Goal: Find specific page/section: Find specific page/section

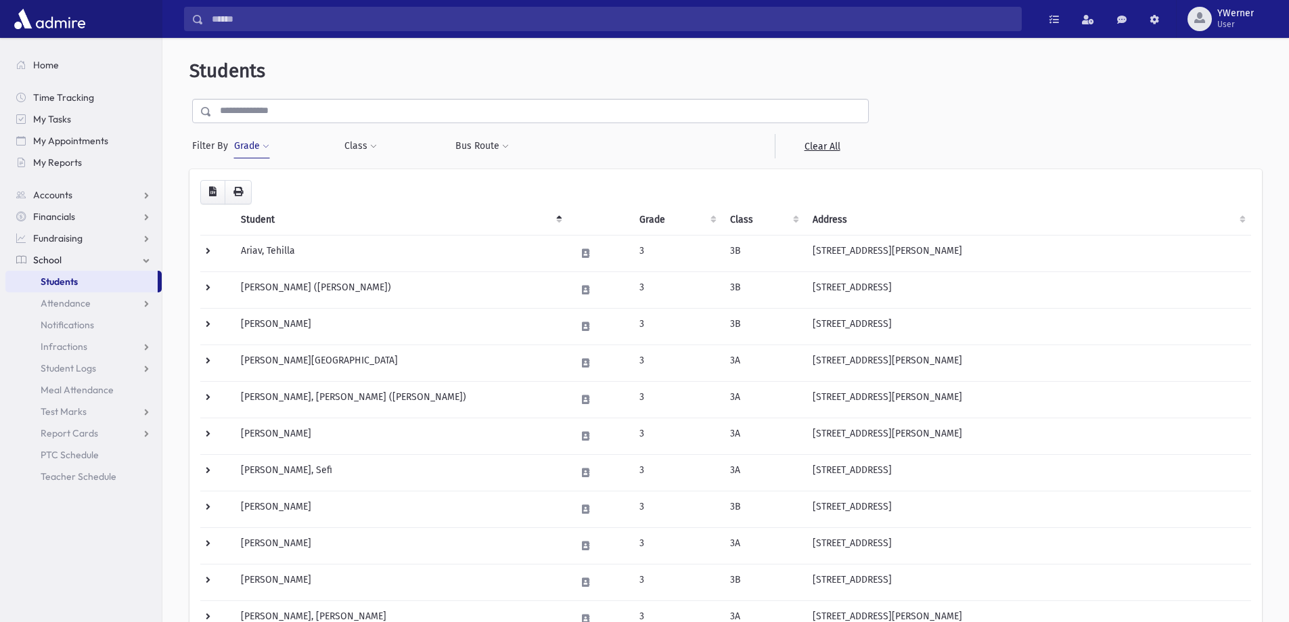
click at [238, 145] on button "Grade" at bounding box center [251, 146] width 37 height 24
click at [267, 187] on span "×" at bounding box center [263, 185] width 11 height 11
click at [247, 151] on button "Grade" at bounding box center [251, 146] width 37 height 24
click at [262, 181] on ul at bounding box center [312, 184] width 141 height 20
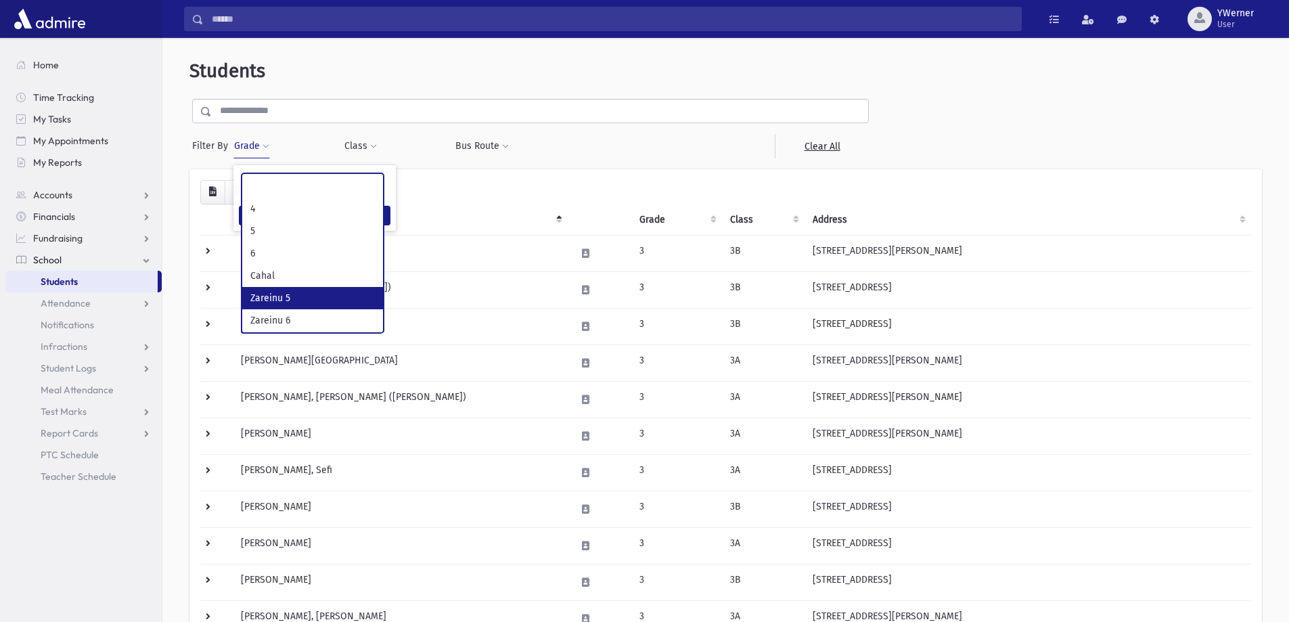
scroll to position [135, 0]
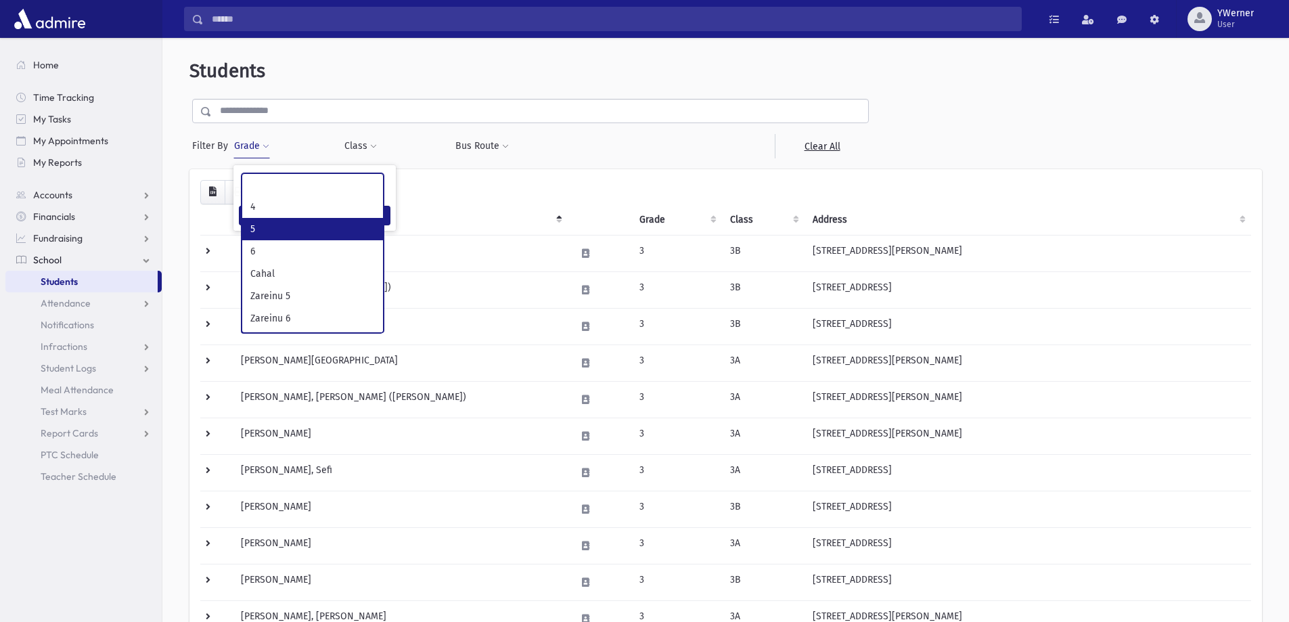
select select "*"
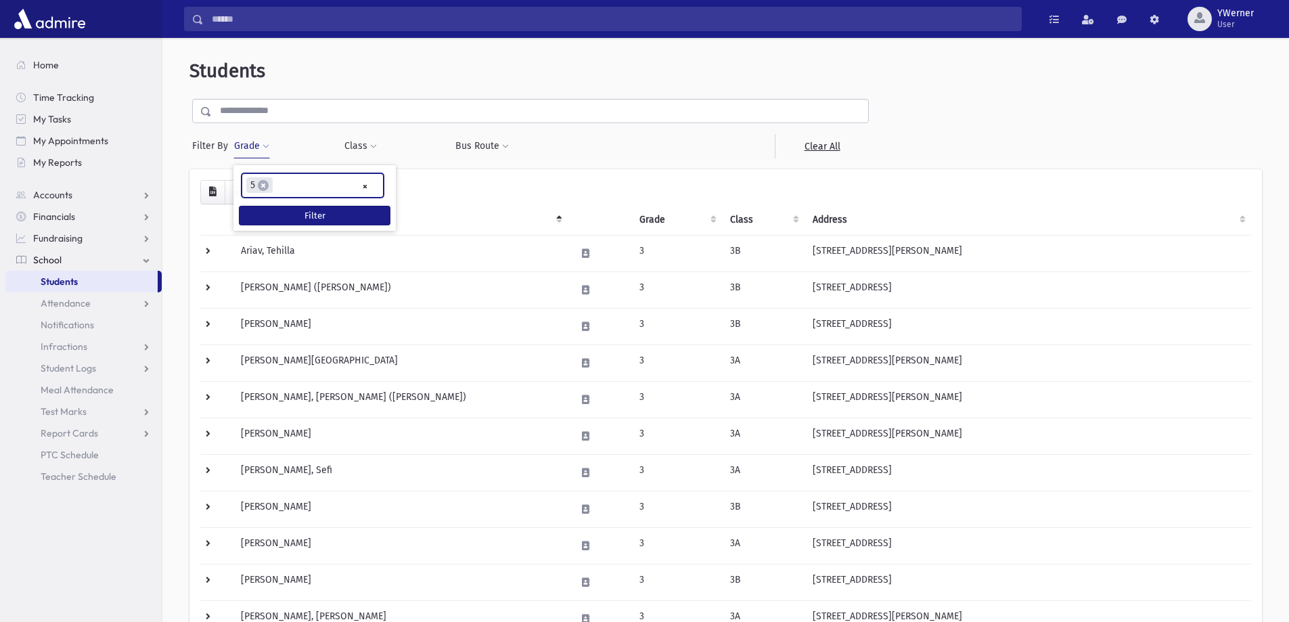
click at [284, 187] on ul "× × 5" at bounding box center [312, 185] width 141 height 22
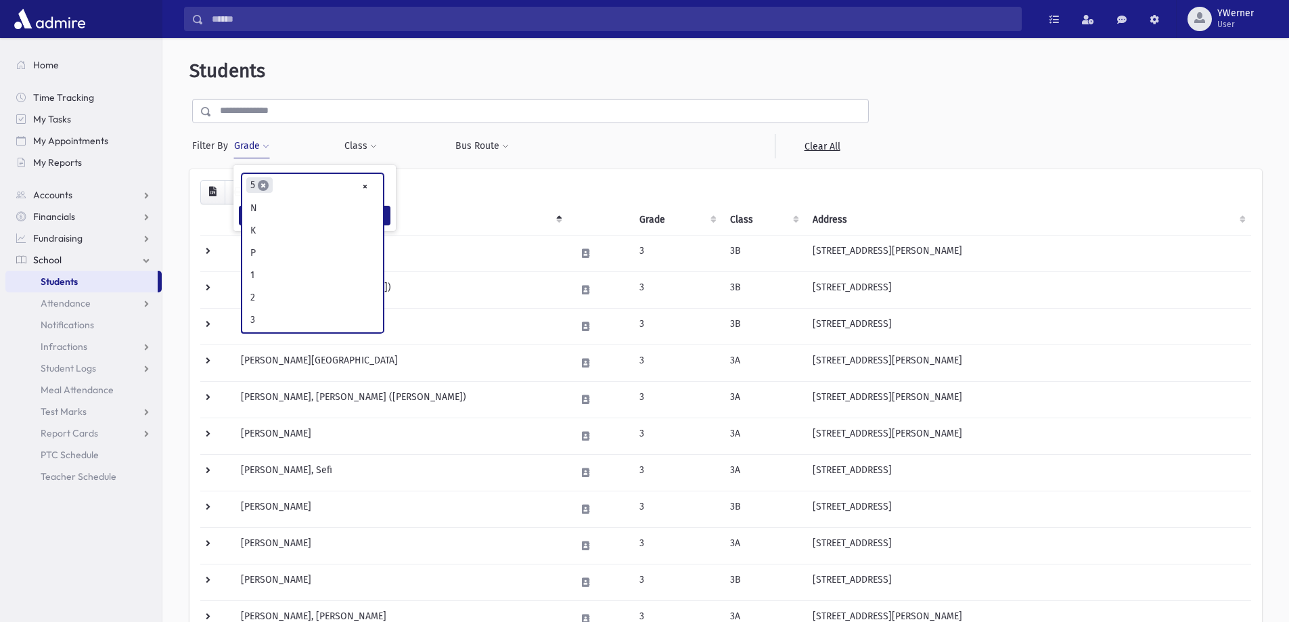
scroll to position [134, 0]
click at [264, 186] on span "×" at bounding box center [263, 185] width 11 height 11
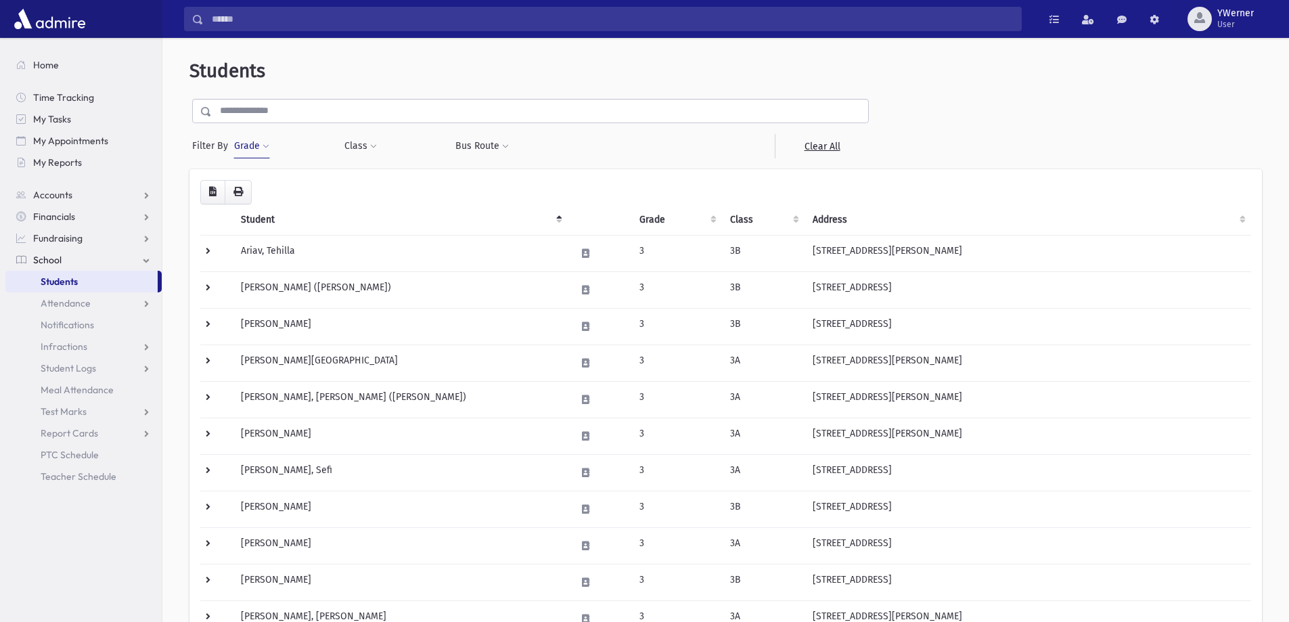
click at [252, 145] on button "Grade" at bounding box center [251, 146] width 37 height 24
click at [271, 184] on ul at bounding box center [312, 184] width 141 height 20
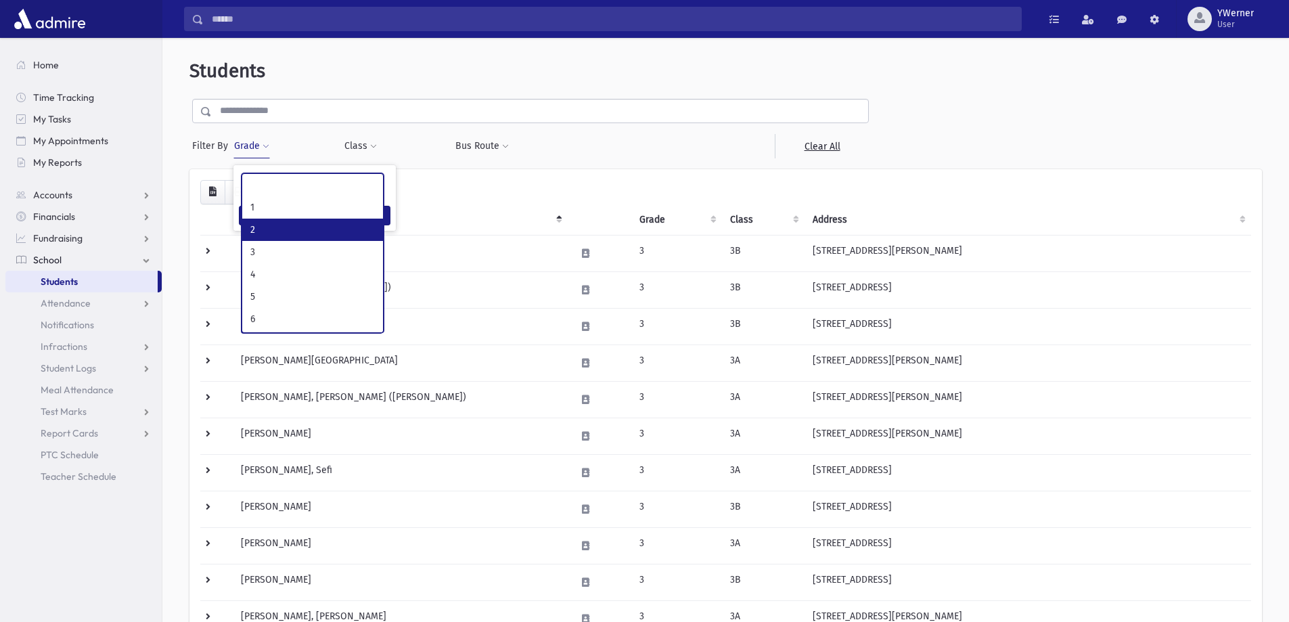
scroll to position [135, 0]
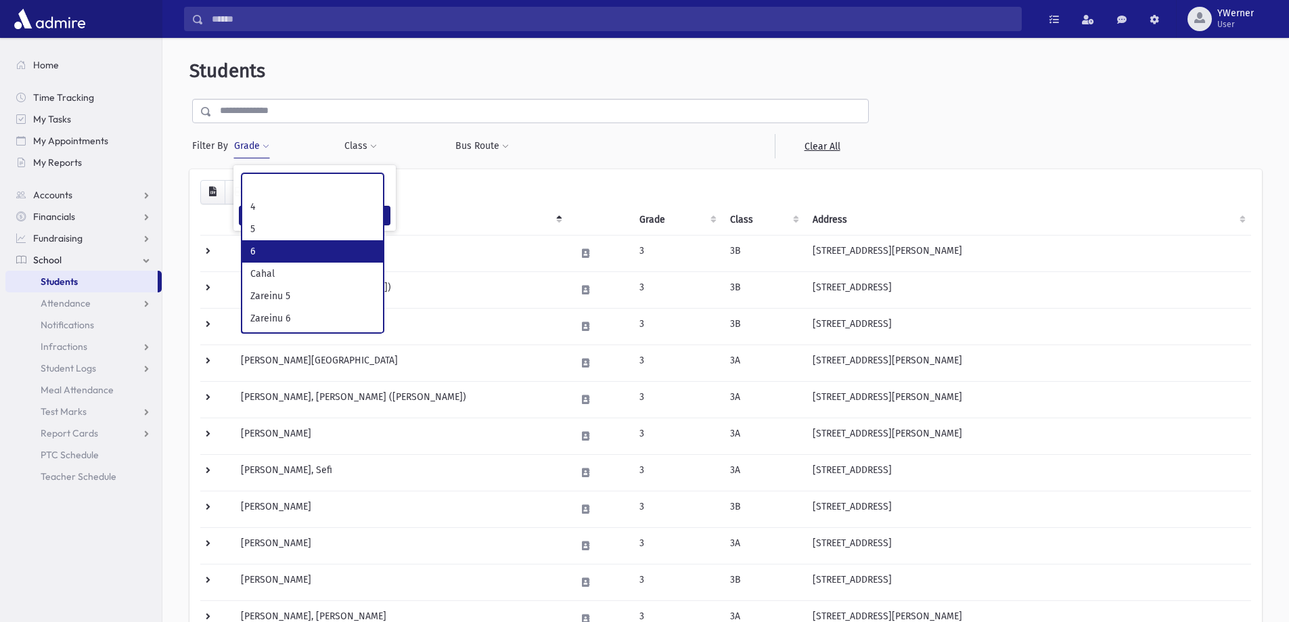
select select "**"
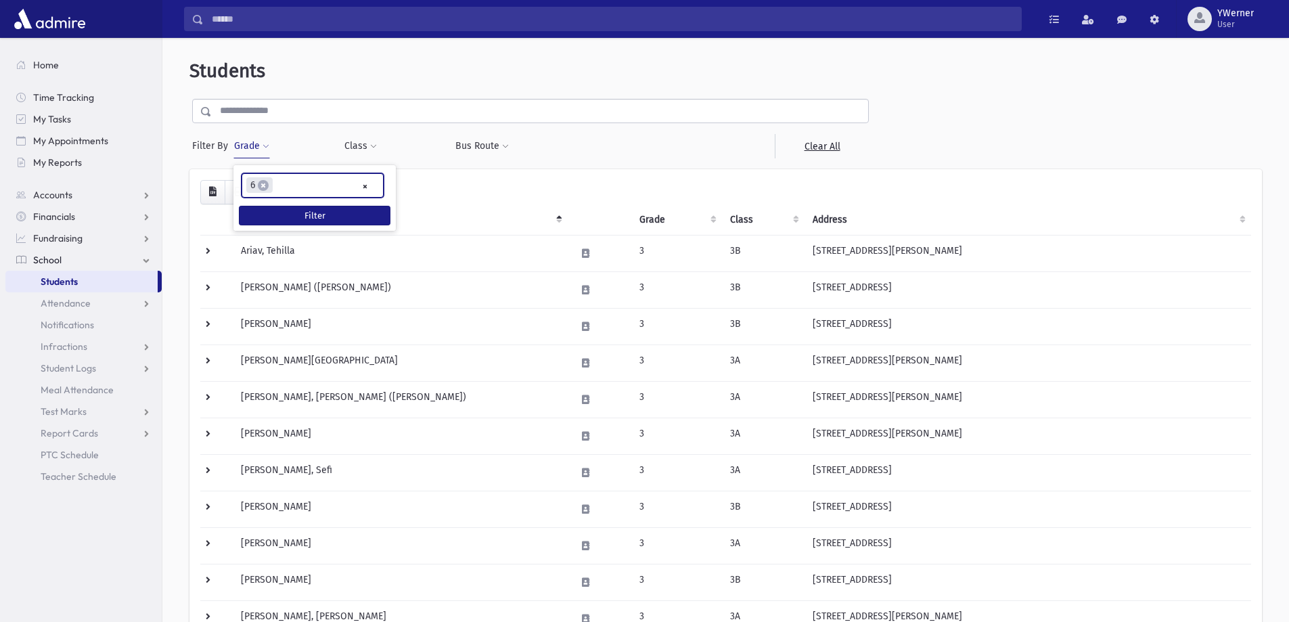
click at [291, 191] on ul "× × 6" at bounding box center [312, 185] width 141 height 22
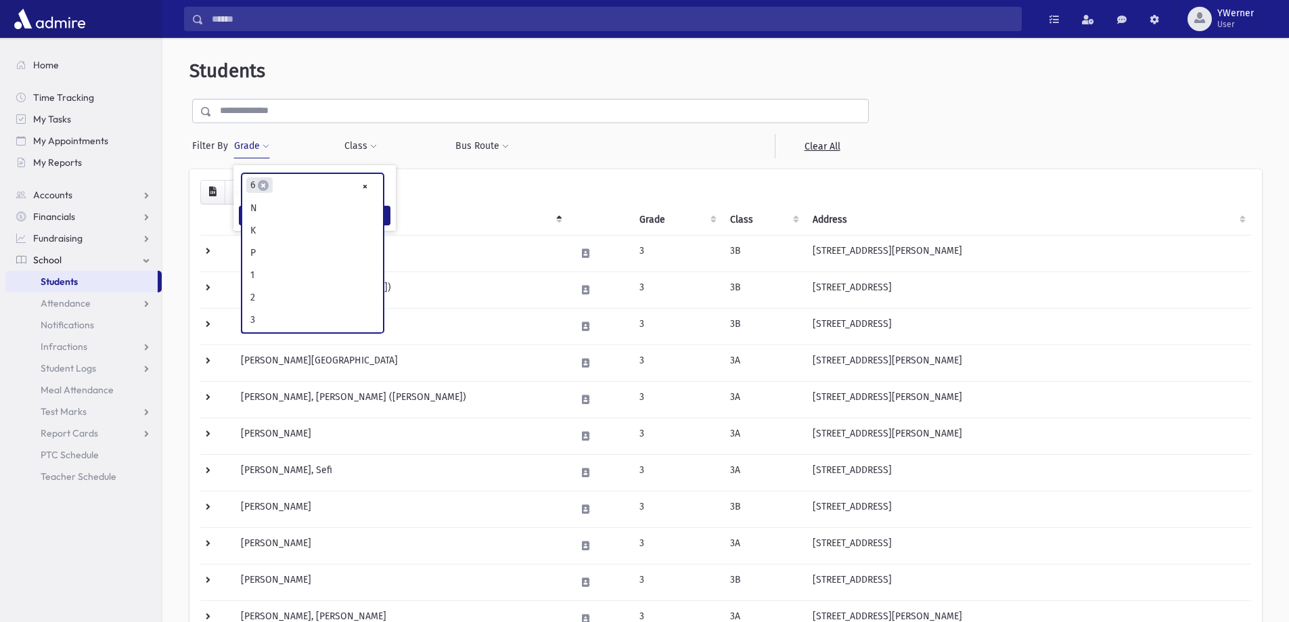
scroll to position [156, 0]
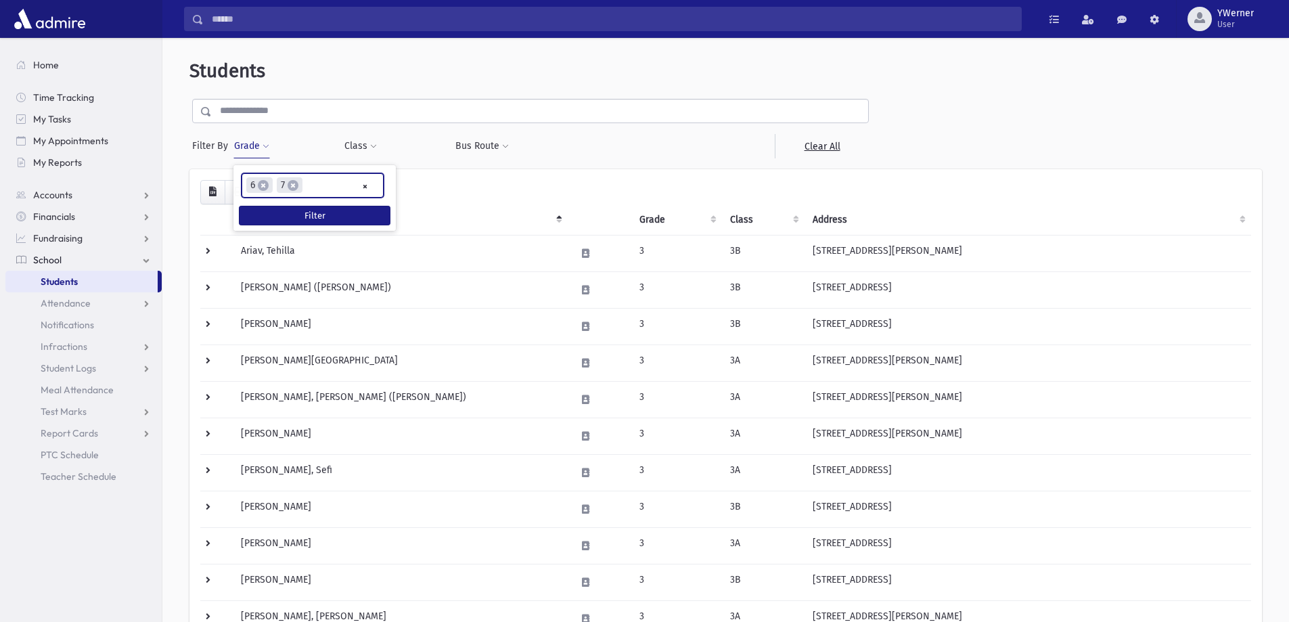
click at [310, 185] on input "search" at bounding box center [309, 186] width 7 height 14
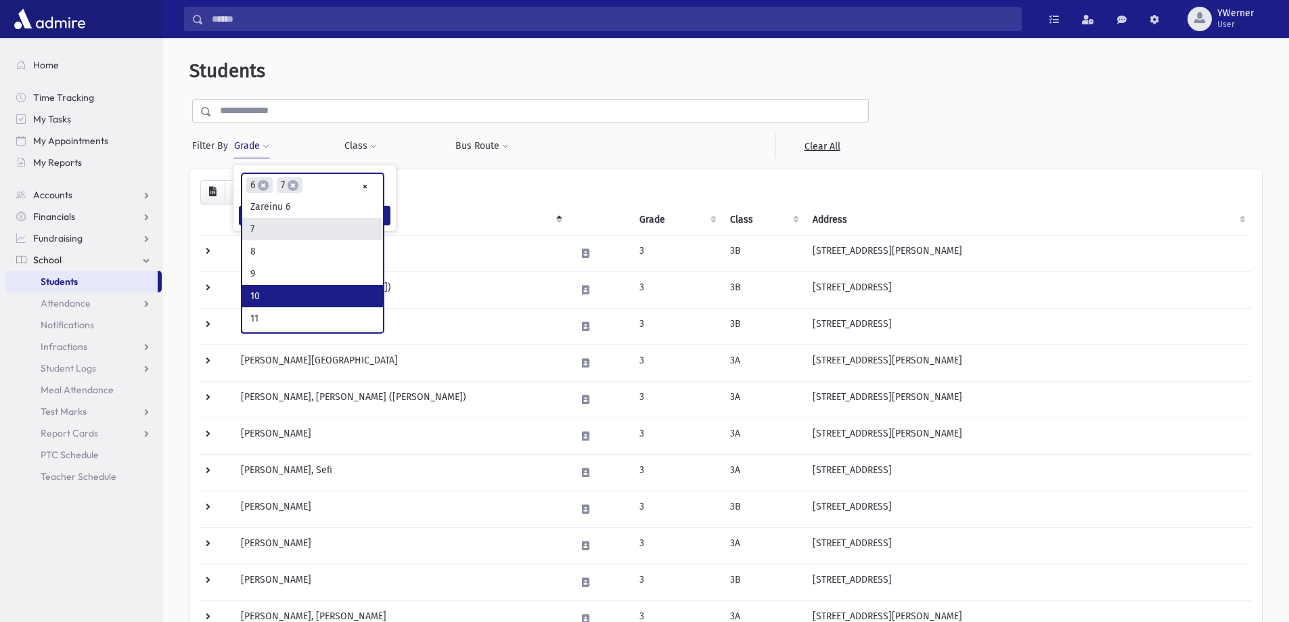
scroll to position [267, 0]
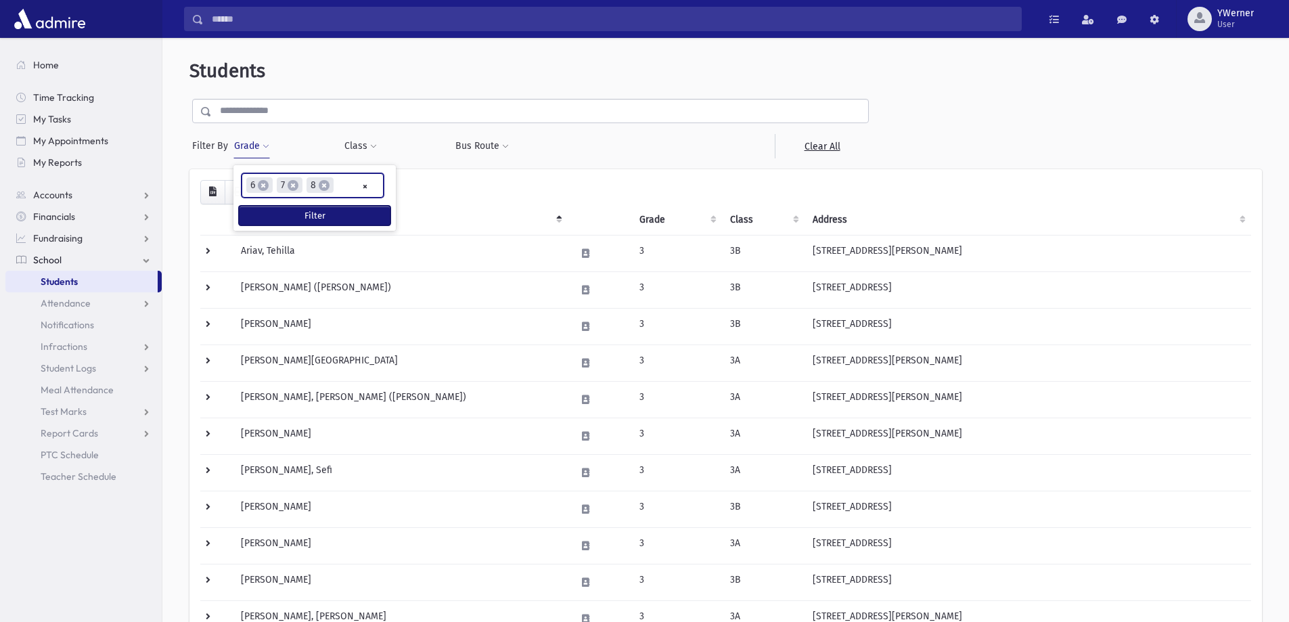
click at [315, 217] on button "Filter" at bounding box center [315, 216] width 152 height 20
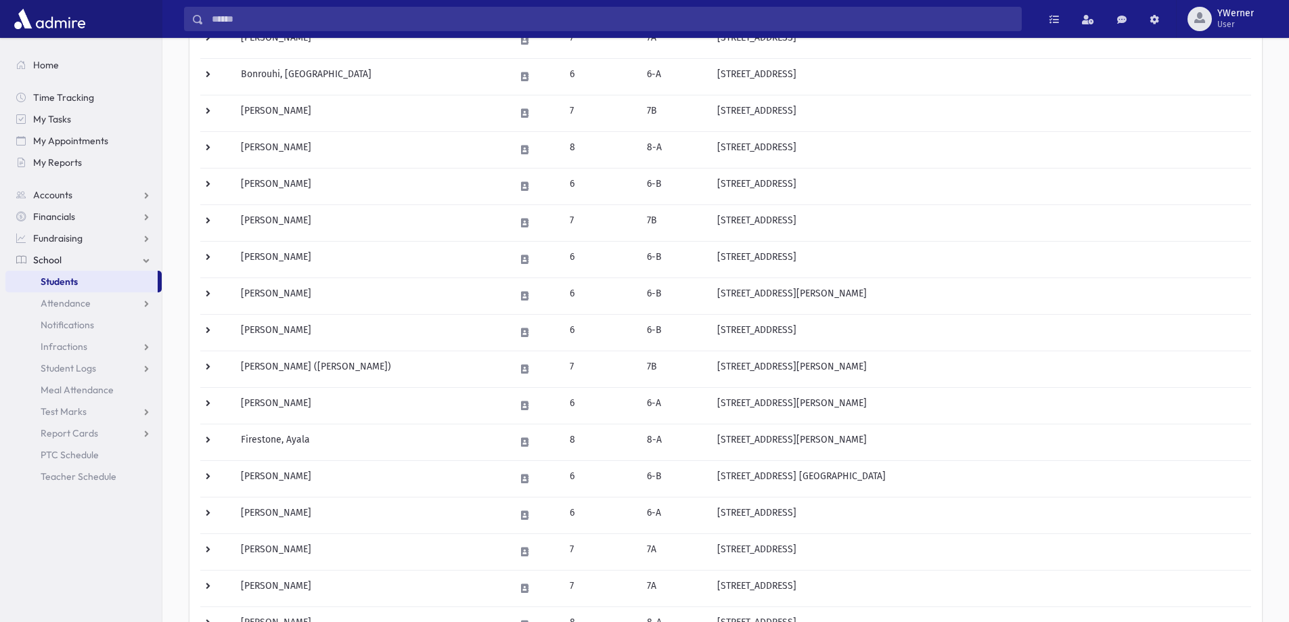
scroll to position [64, 0]
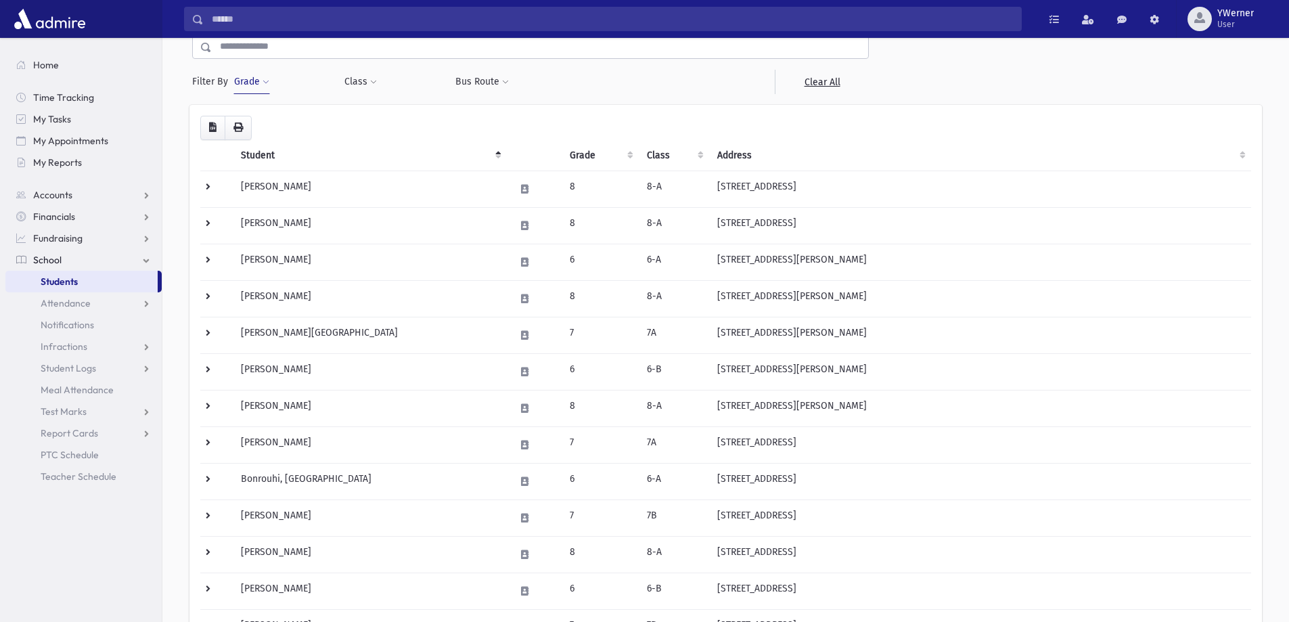
click at [252, 86] on button "Grade" at bounding box center [251, 82] width 37 height 24
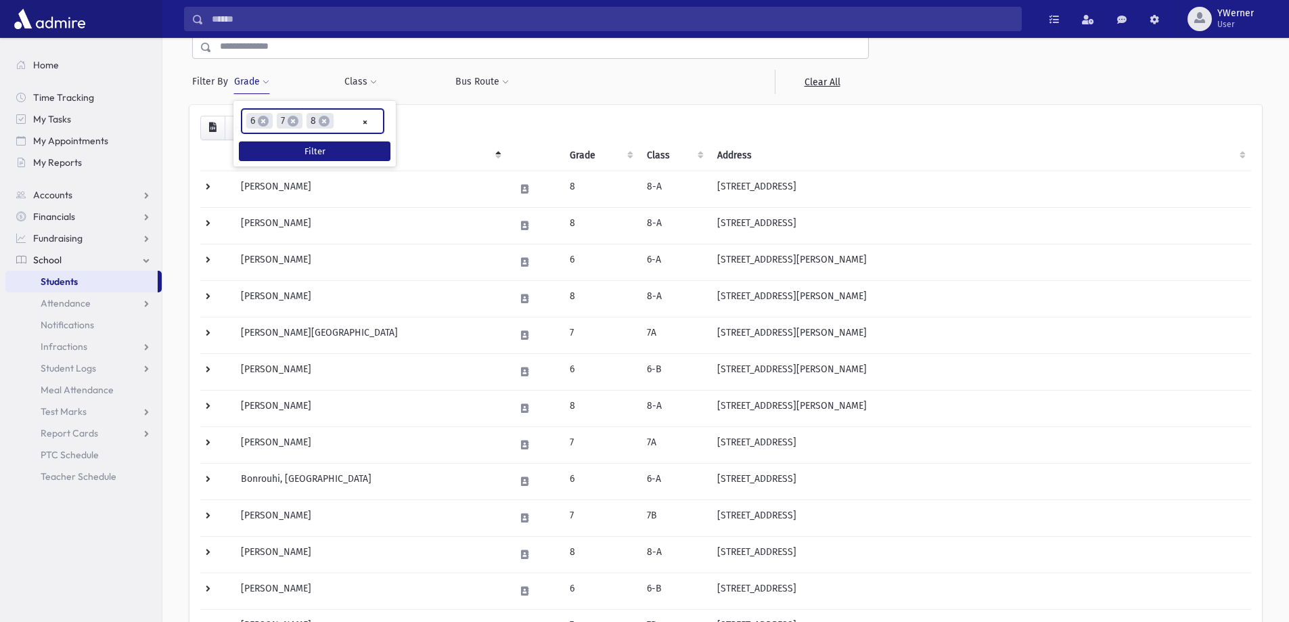
click at [348, 120] on ul "× × 6 × 7 × 8" at bounding box center [312, 121] width 141 height 22
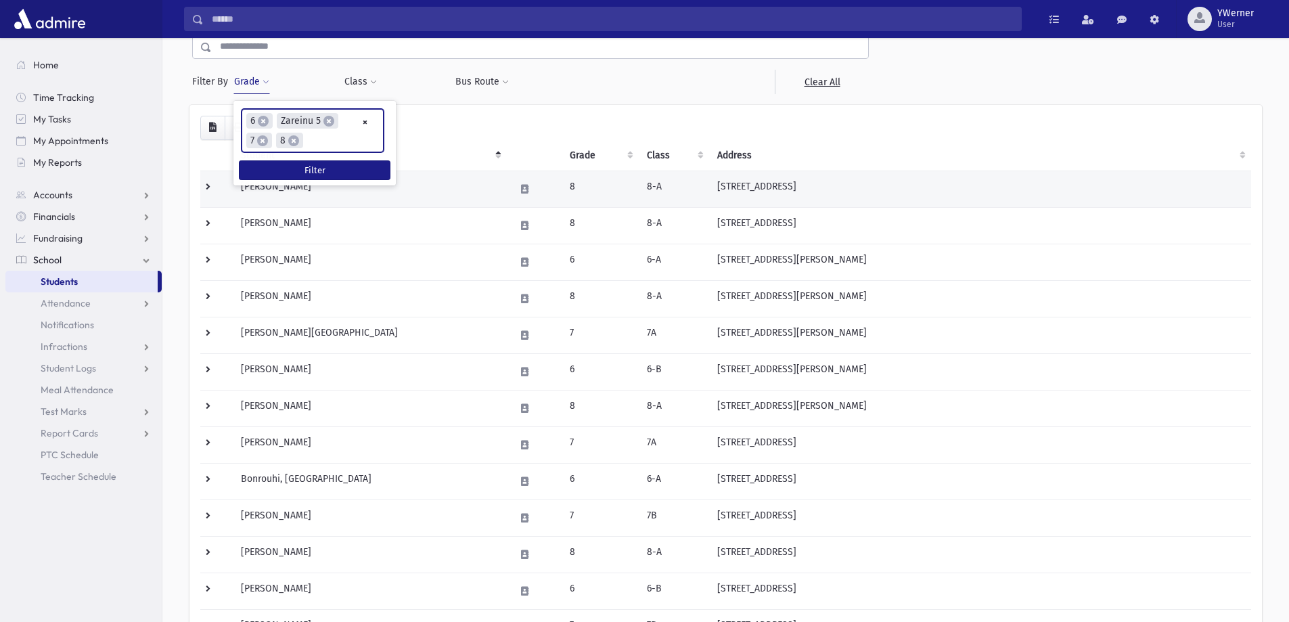
scroll to position [97, 0]
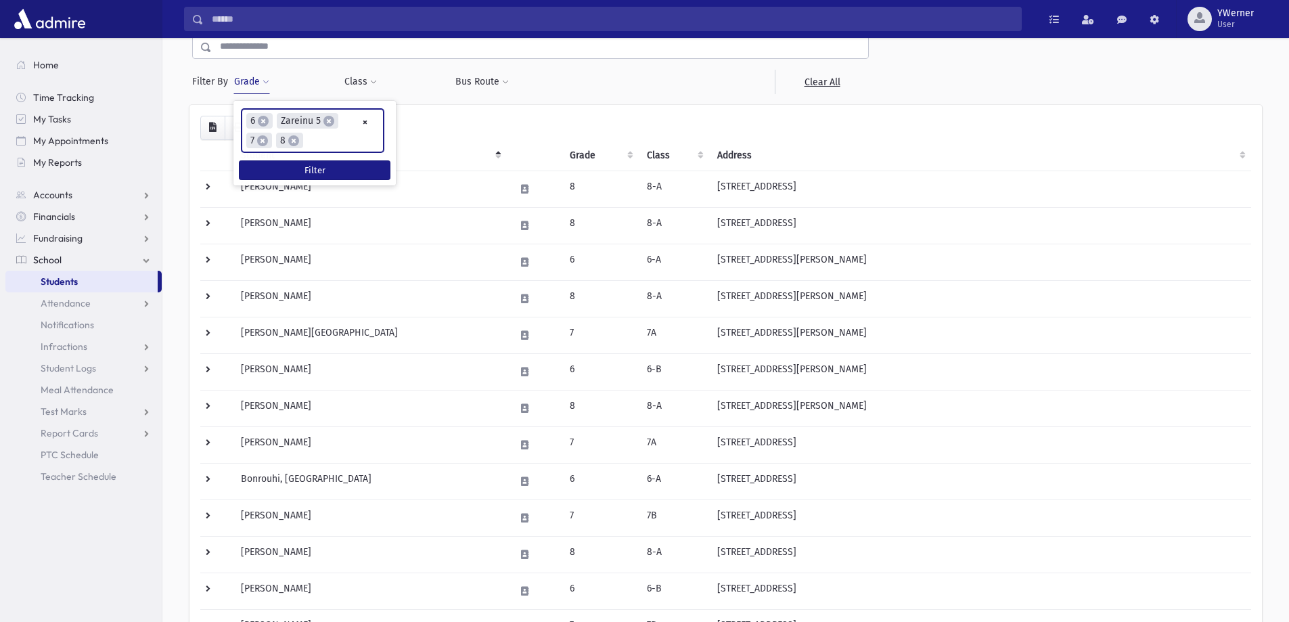
click at [332, 142] on ul "× × 6 × Zareinu 5 × 7 × 8" at bounding box center [312, 131] width 141 height 42
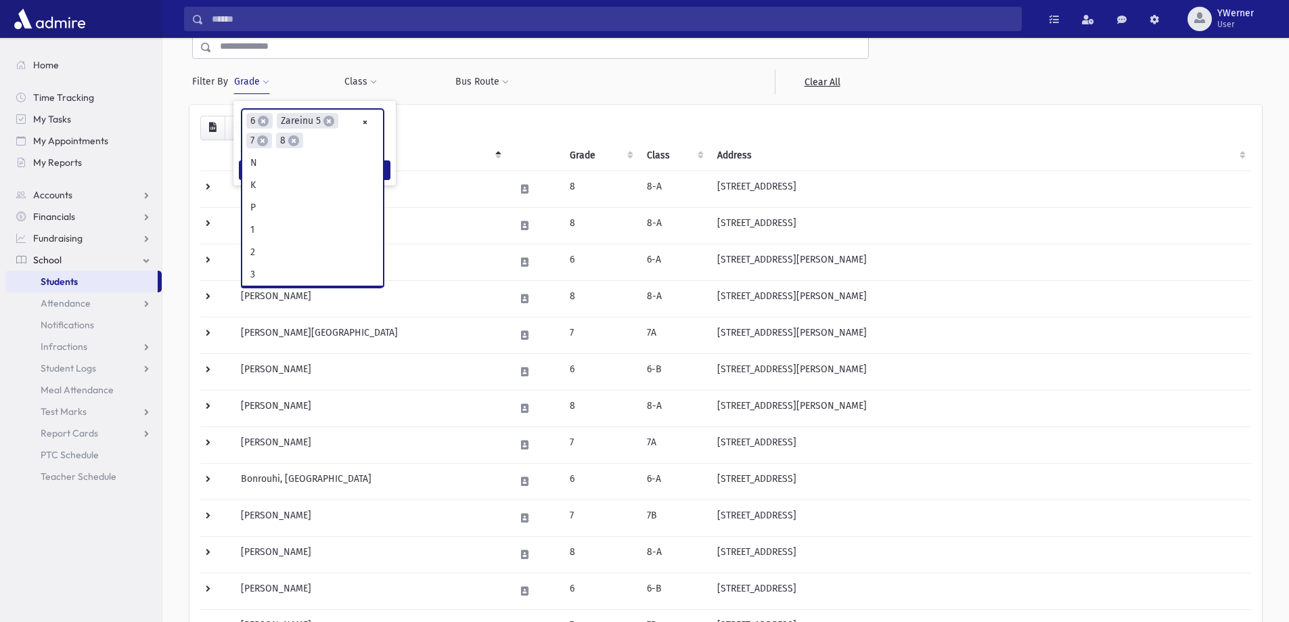
scroll to position [134, 0]
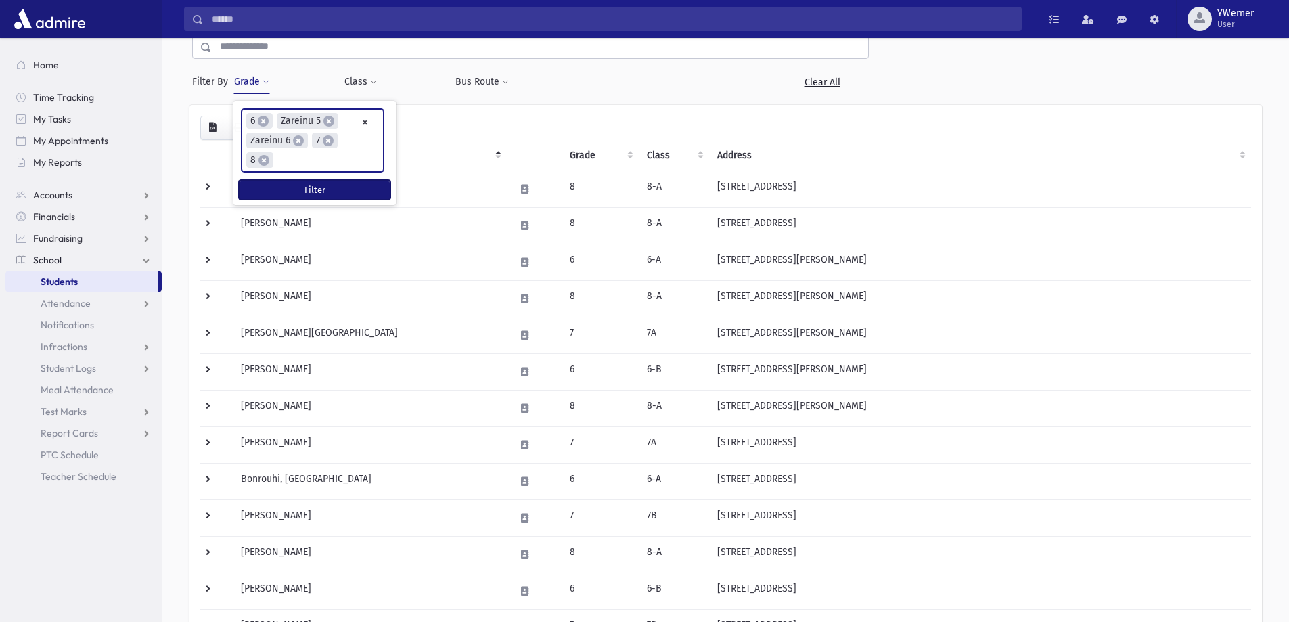
click at [306, 187] on button "Filter" at bounding box center [315, 190] width 152 height 20
